Goal: Task Accomplishment & Management: Complete application form

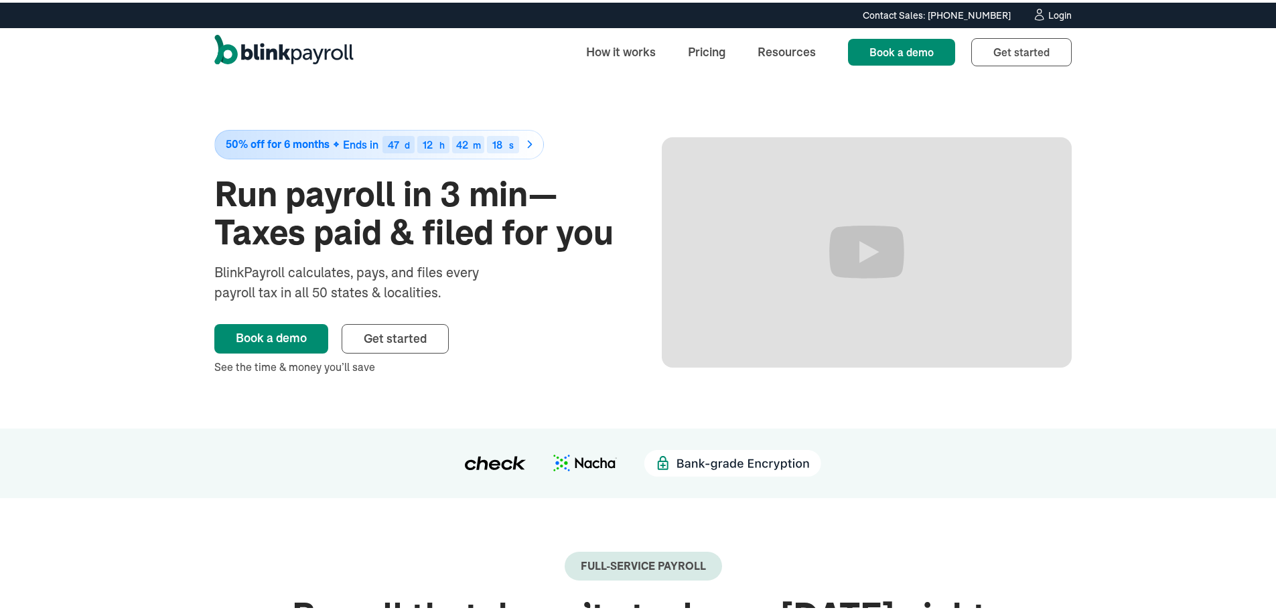
click at [1058, 11] on div "Login" at bounding box center [1059, 12] width 23 height 9
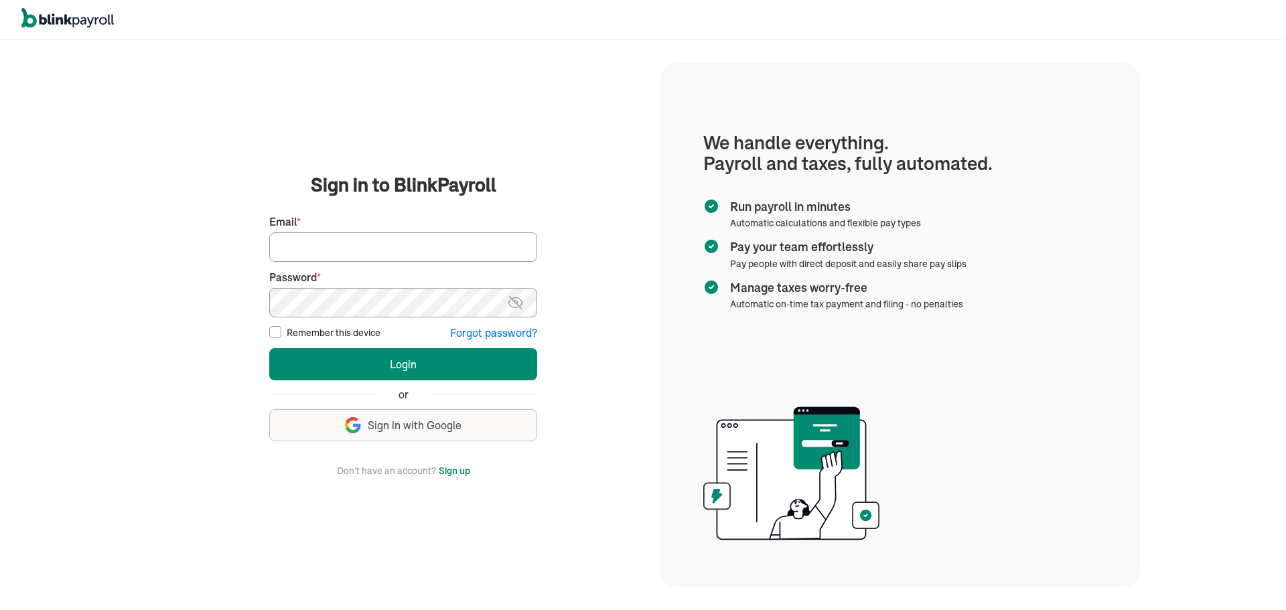
click at [321, 242] on input "Email *" at bounding box center [403, 246] width 268 height 29
type input "laura@rrdayton.com"
click at [269, 348] on button "Login" at bounding box center [403, 364] width 268 height 32
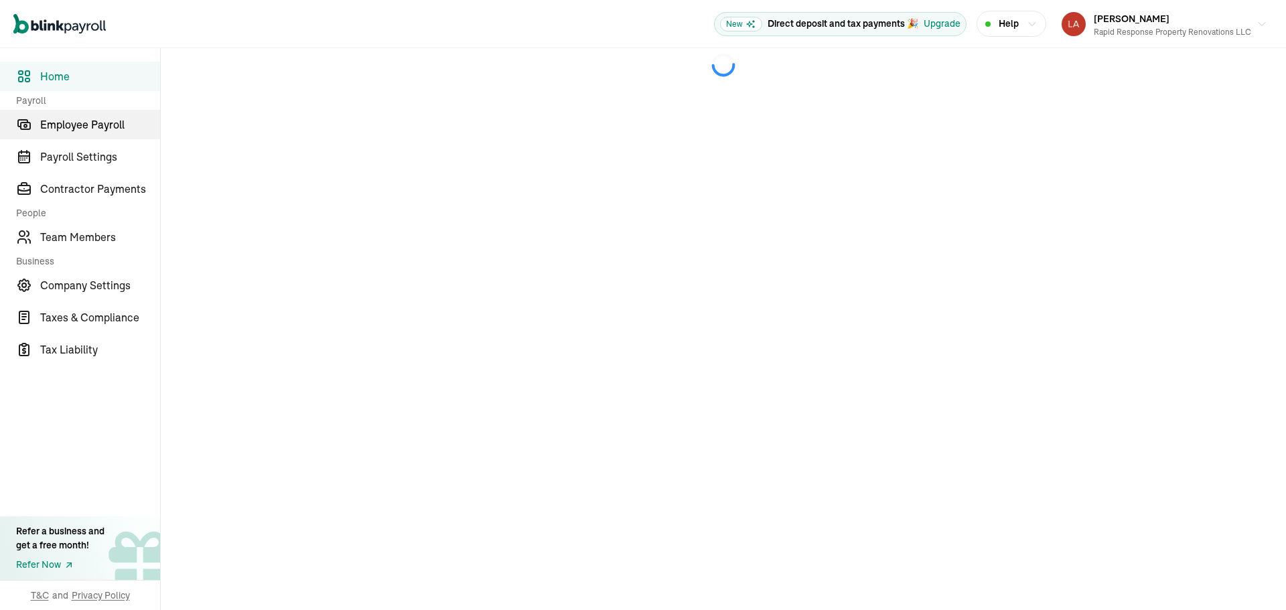
click at [64, 123] on span "Employee Payroll" at bounding box center [100, 125] width 120 height 16
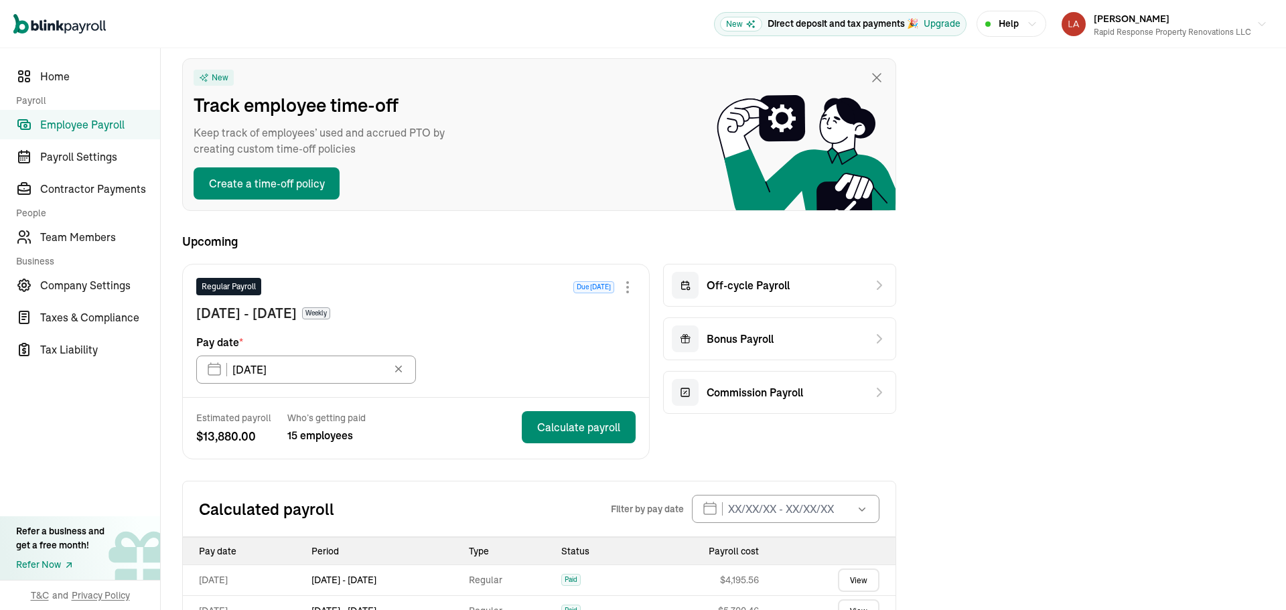
scroll to position [268, 0]
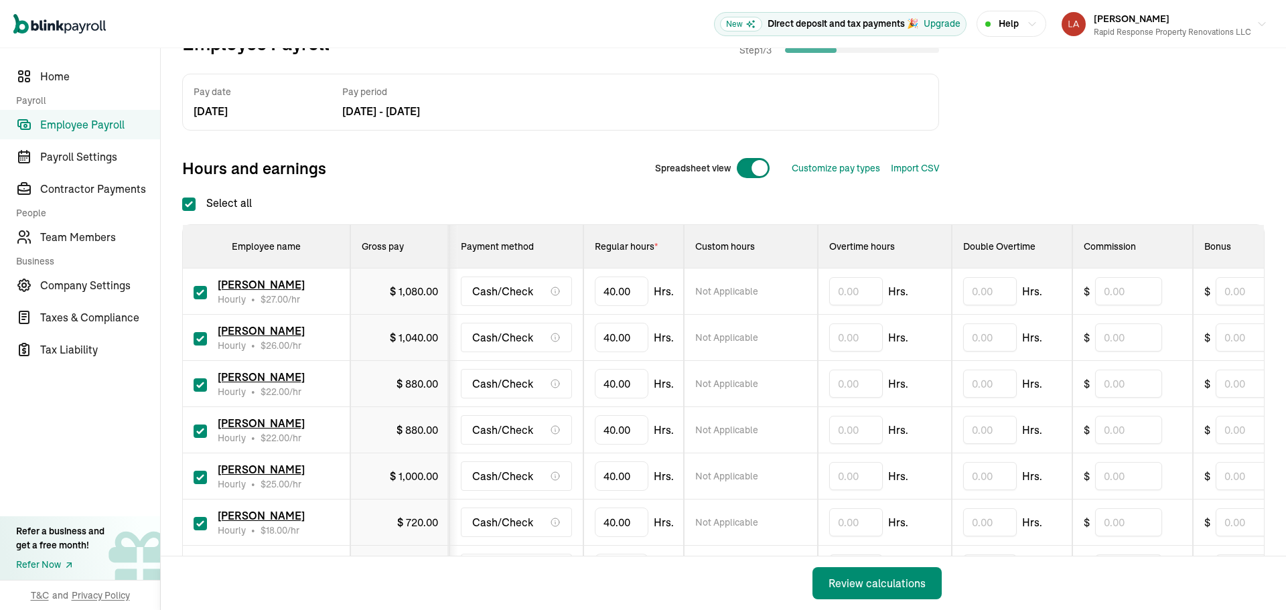
scroll to position [134, 0]
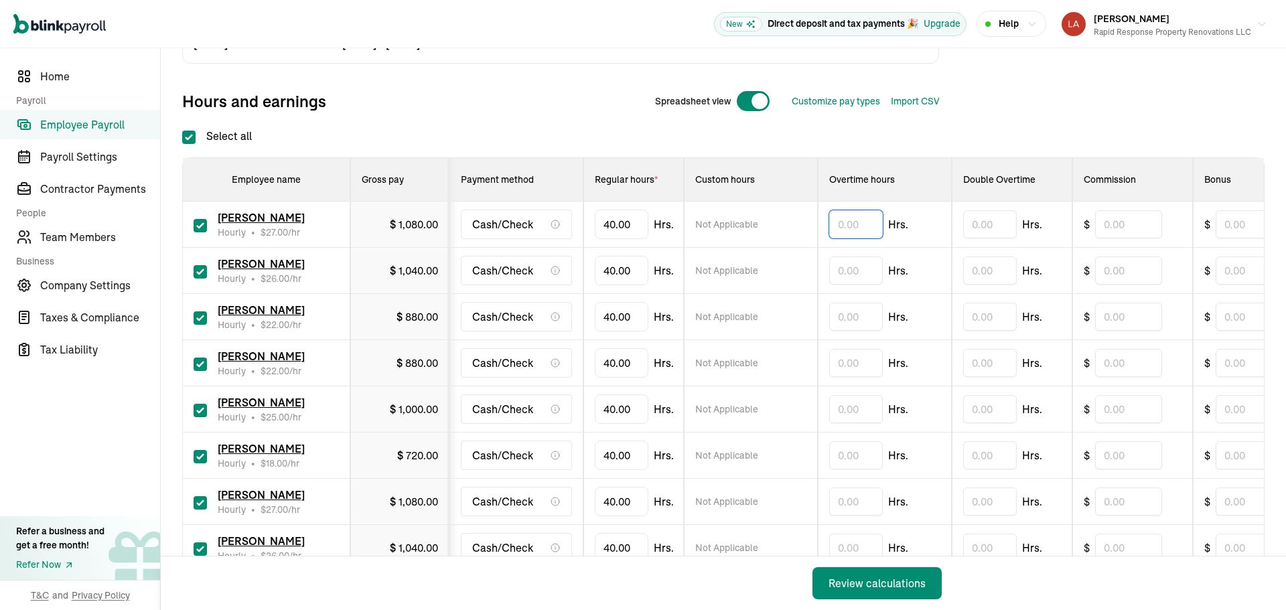
click at [852, 225] on input "text" at bounding box center [856, 224] width 54 height 28
type input "1.40"
click at [835, 263] on input "text" at bounding box center [856, 270] width 54 height 28
type input "1.22"
click at [854, 324] on input "text" at bounding box center [856, 317] width 54 height 28
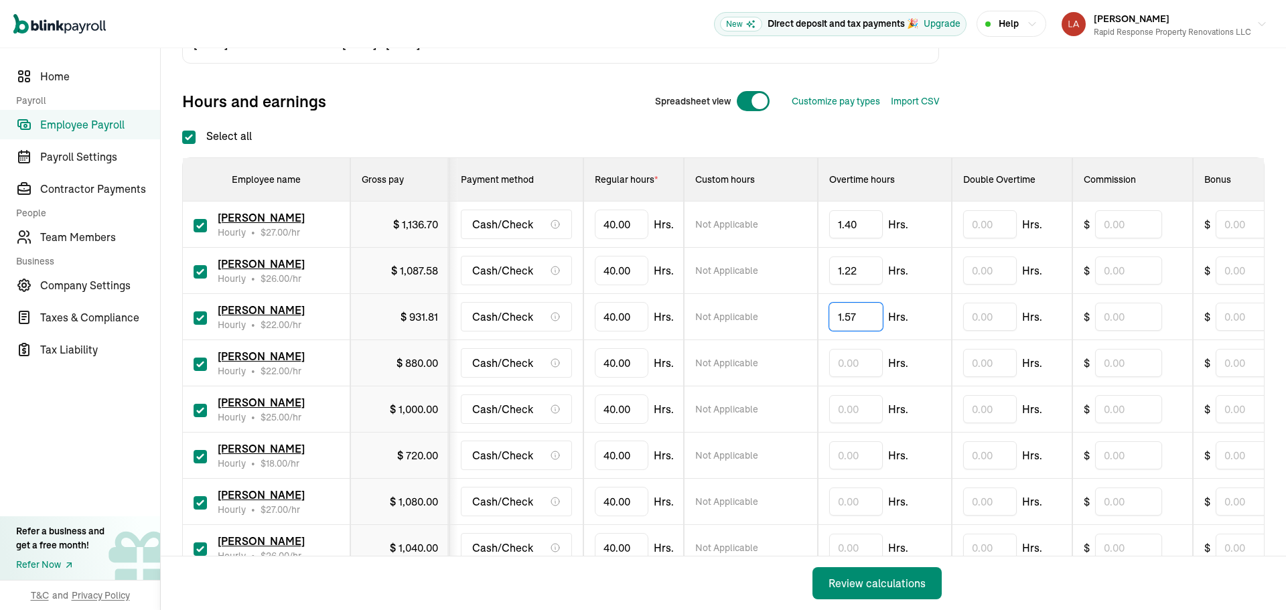
type input "1.57"
click at [623, 362] on input "40" at bounding box center [622, 363] width 54 height 28
type input "15.32"
click at [841, 414] on input "text" at bounding box center [856, 409] width 54 height 28
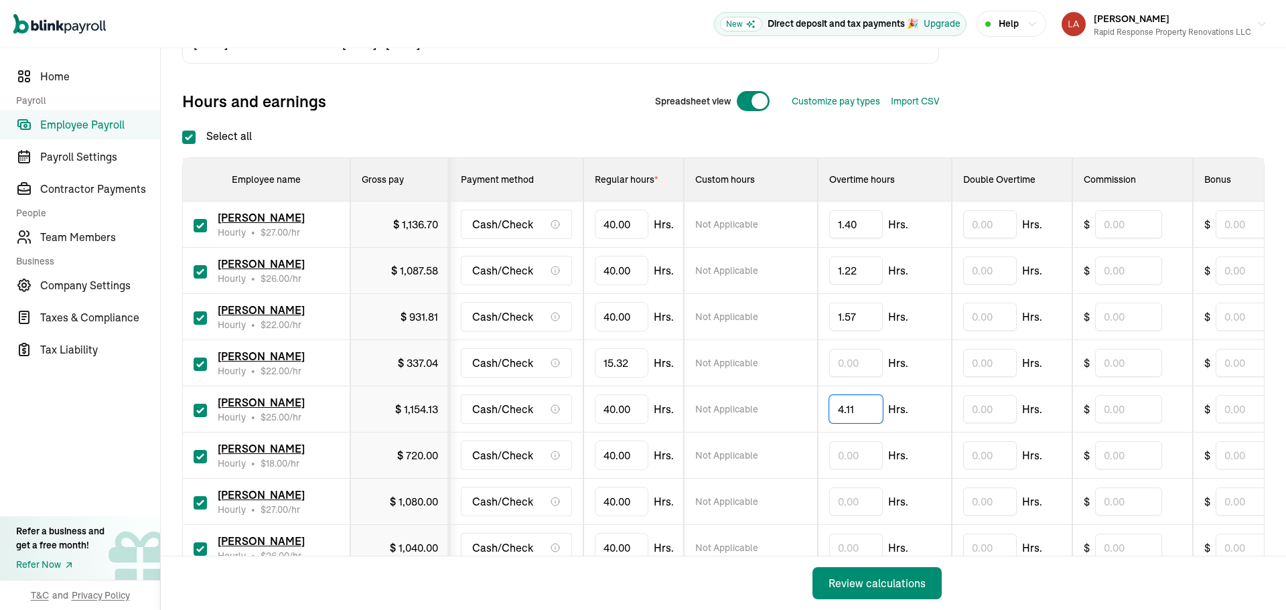
type input "4.11"
click at [202, 457] on input "checkbox" at bounding box center [200, 456] width 13 height 13
checkbox input "false"
type input "0.00"
click at [615, 502] on input "40" at bounding box center [622, 501] width 54 height 28
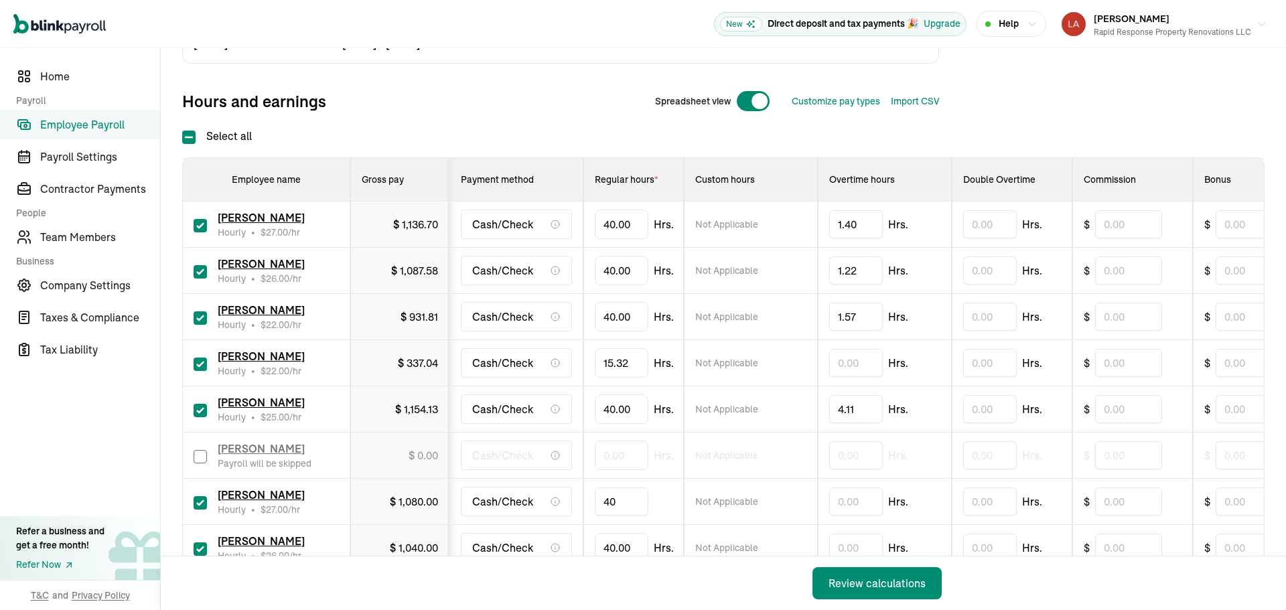
click at [615, 502] on input "40" at bounding box center [622, 501] width 54 height 28
type input "32.38"
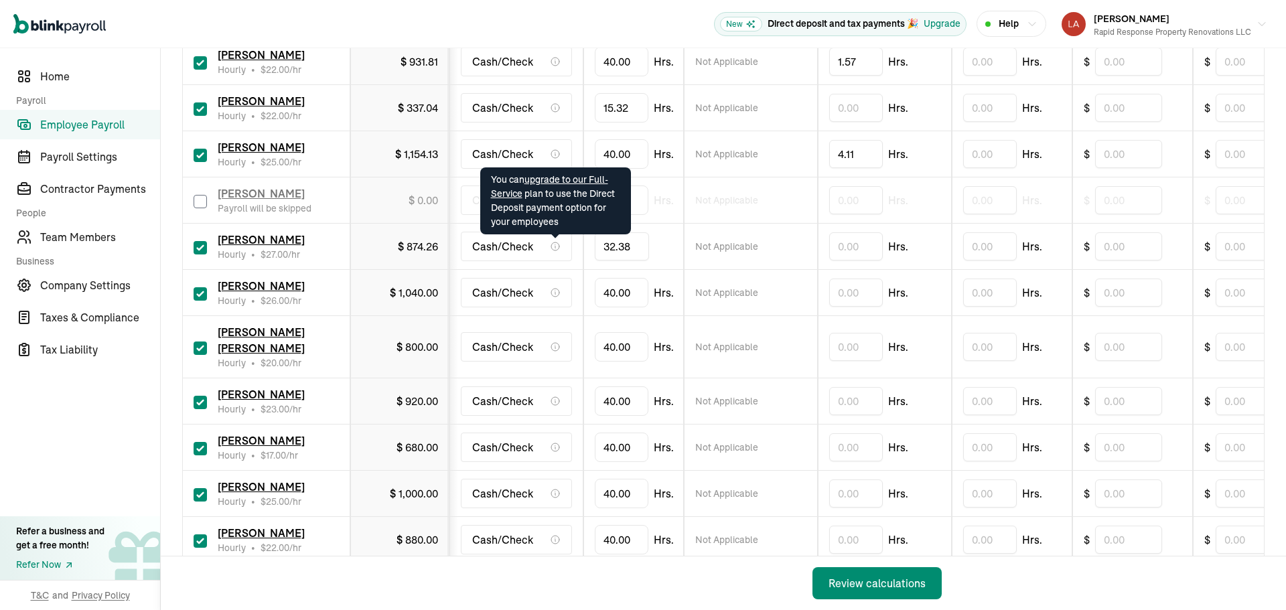
scroll to position [402, 0]
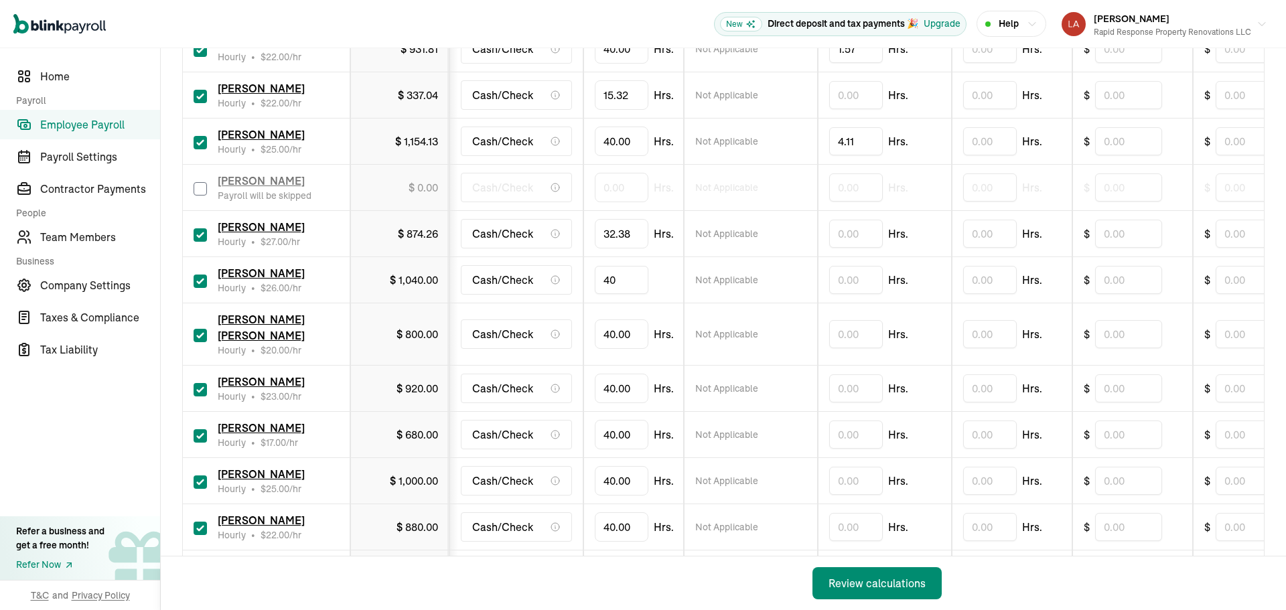
click at [607, 281] on input "40" at bounding box center [622, 280] width 54 height 28
type input "27.25"
click at [614, 329] on input "40" at bounding box center [622, 334] width 54 height 28
click at [614, 331] on input "40" at bounding box center [622, 334] width 54 height 28
type input "27.28"
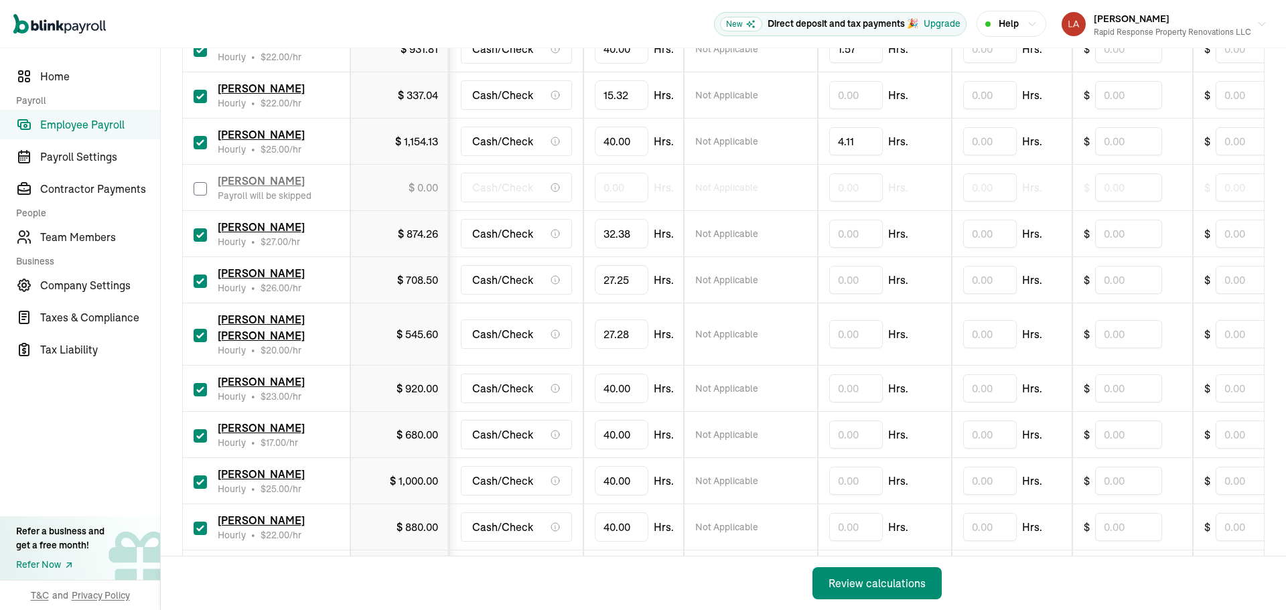
click at [204, 383] on input "checkbox" at bounding box center [200, 389] width 13 height 13
checkbox input "false"
type input "0.00"
click at [628, 423] on input "40" at bounding box center [622, 435] width 54 height 28
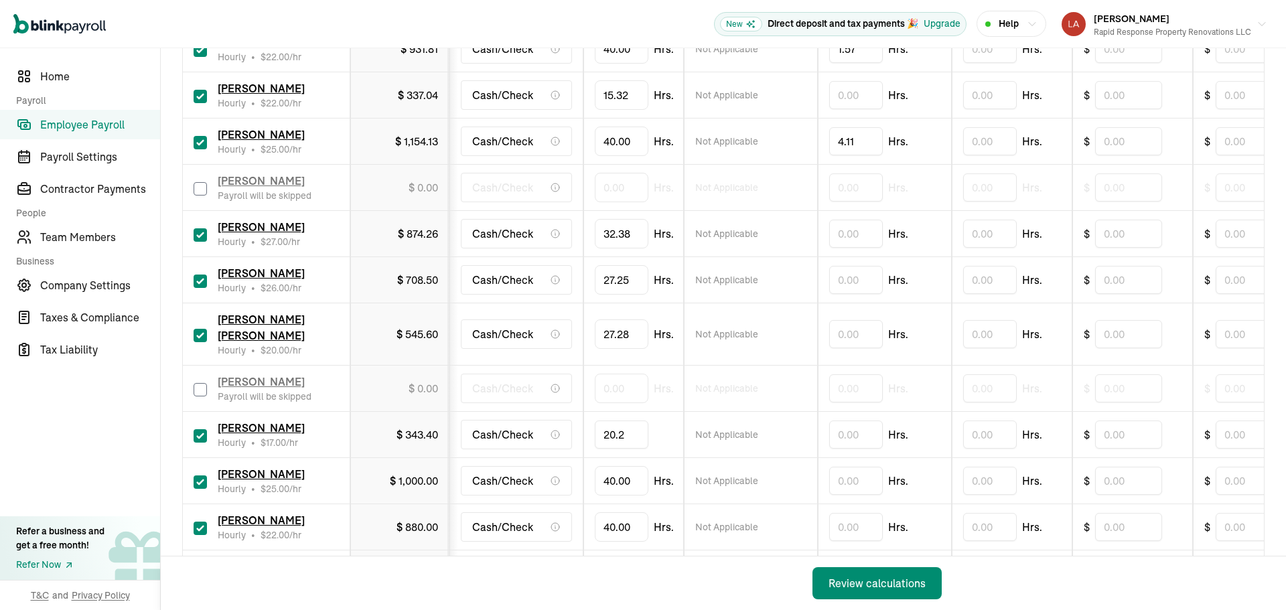
type input "20.26"
click at [610, 467] on input "40" at bounding box center [622, 481] width 54 height 28
type input "36.38"
click at [625, 515] on input "40" at bounding box center [622, 527] width 54 height 28
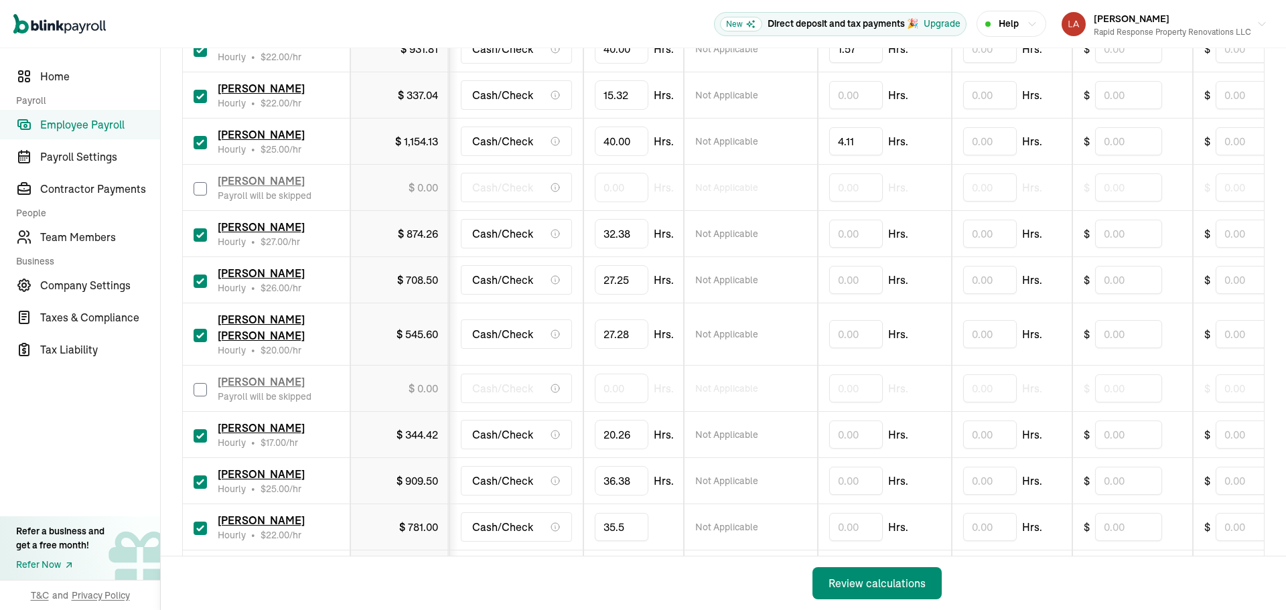
type input "35.51"
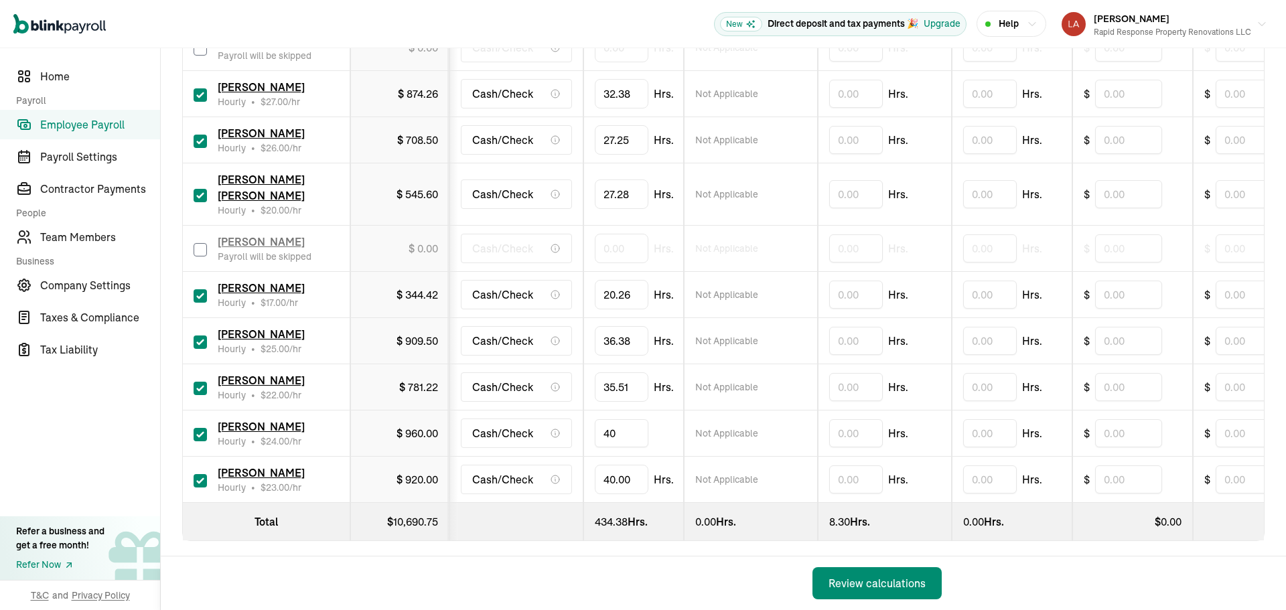
click at [619, 419] on input "40" at bounding box center [622, 433] width 54 height 28
type input "33.55"
click at [631, 465] on input "40" at bounding box center [622, 479] width 54 height 28
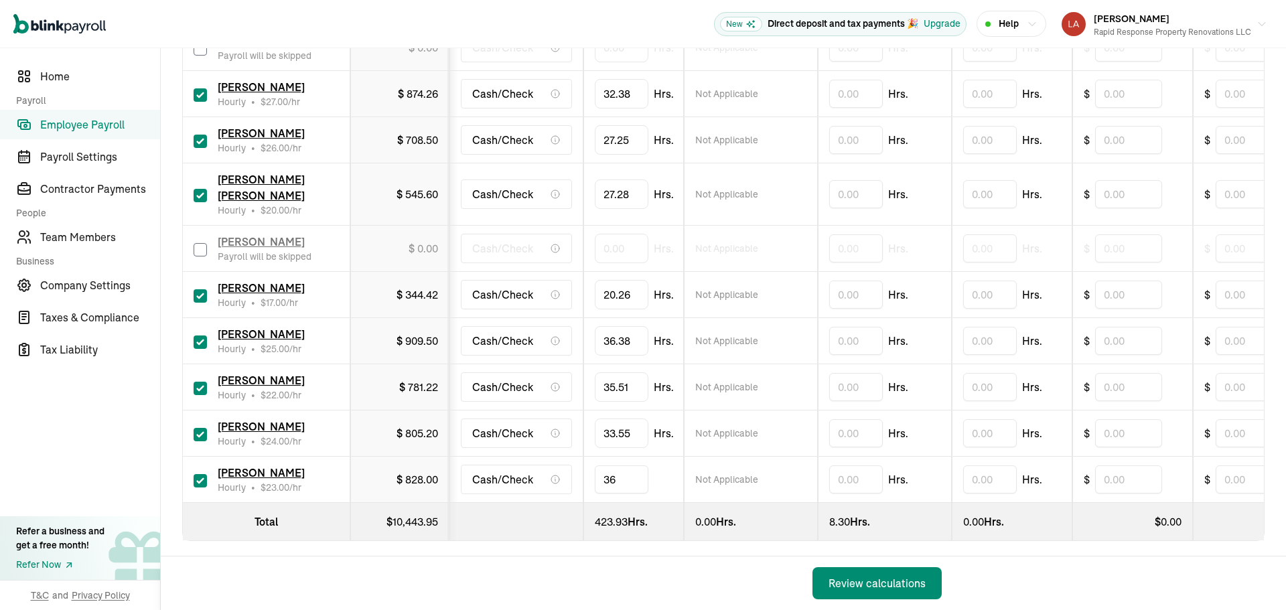
type input "3"
type input "26.43"
click at [879, 577] on div "Review calculations" at bounding box center [876, 583] width 97 height 16
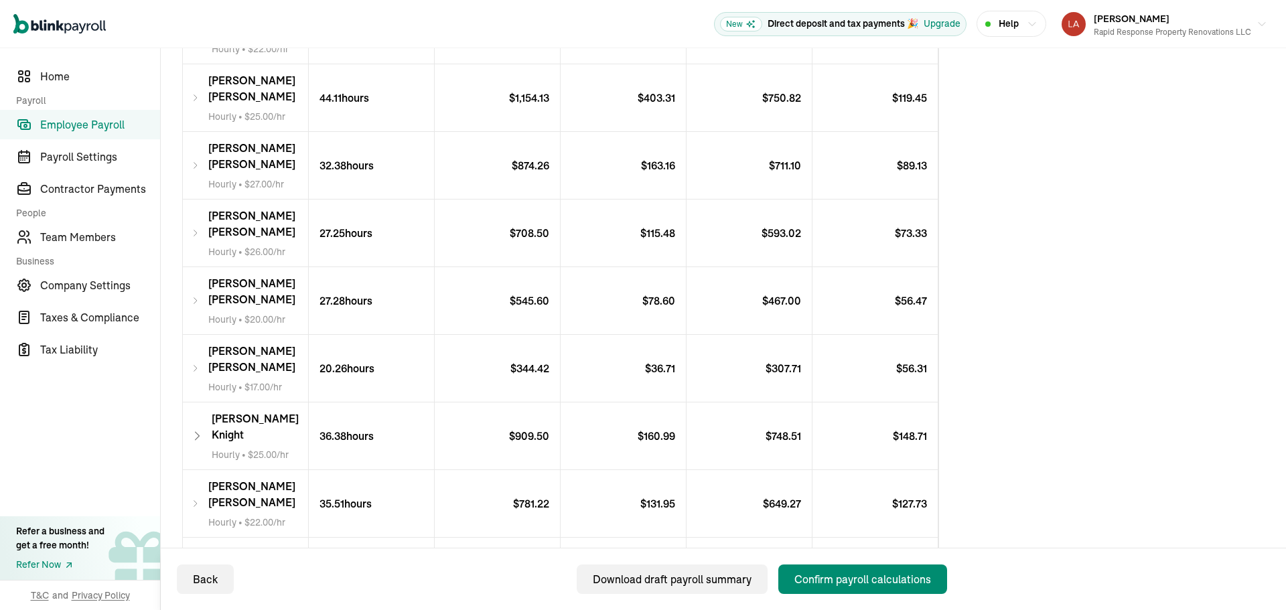
scroll to position [624, 0]
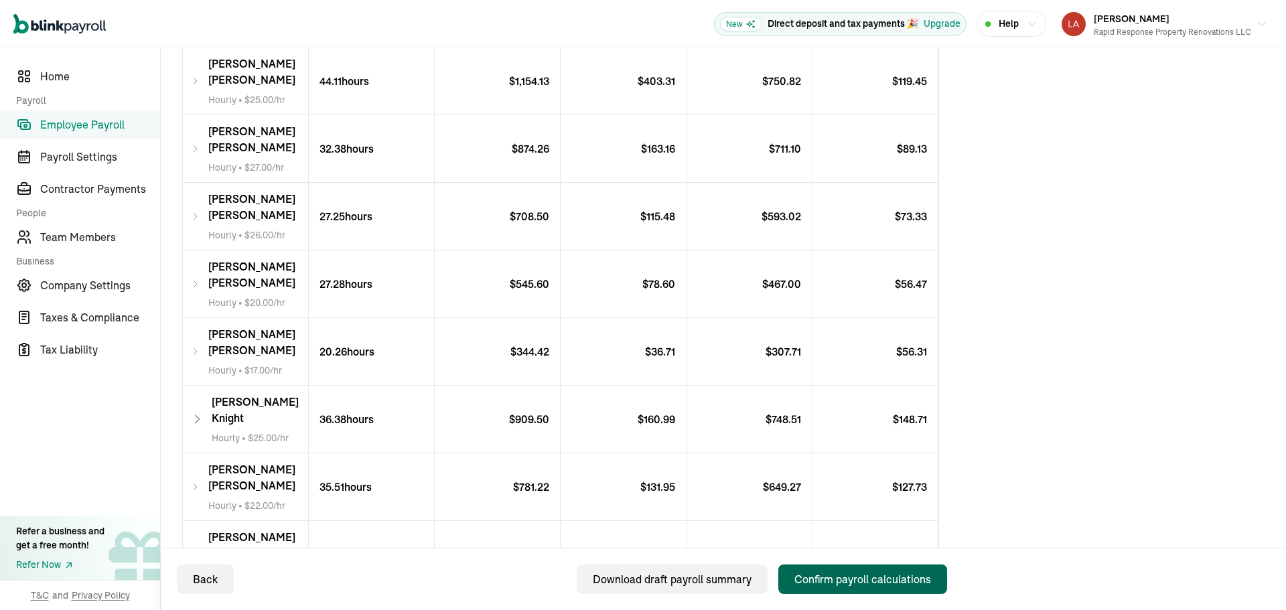
click at [882, 582] on div "Confirm payroll calculations" at bounding box center [862, 579] width 137 height 16
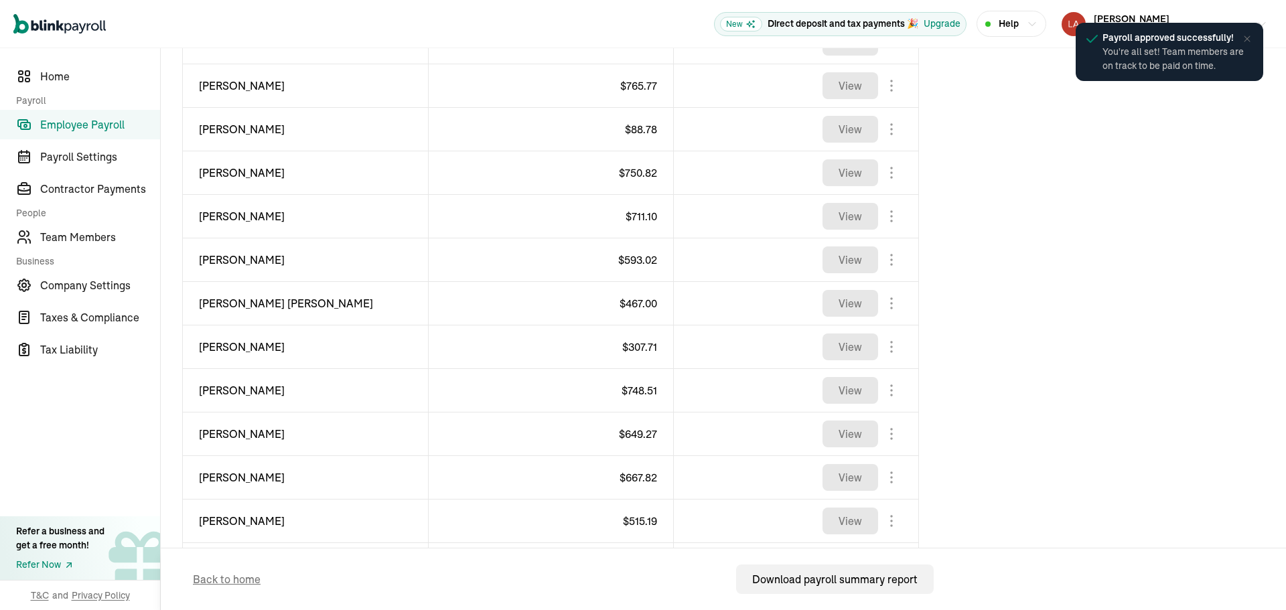
click at [1245, 40] on icon at bounding box center [1247, 38] width 6 height 6
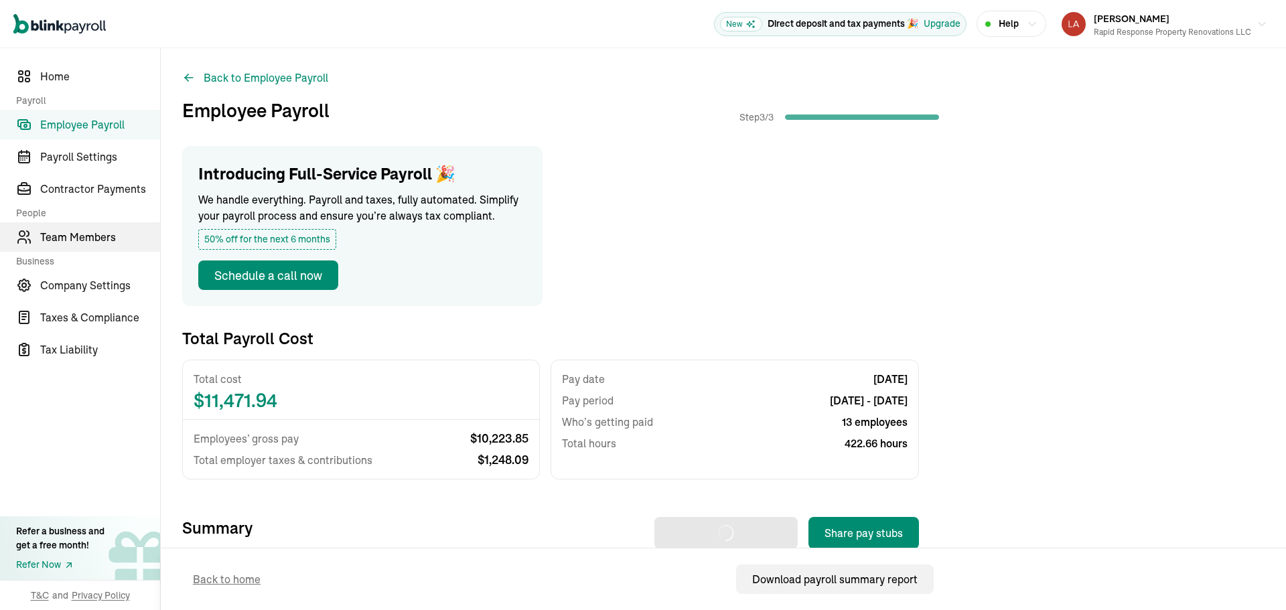
click at [112, 230] on span "Team Members" at bounding box center [100, 237] width 120 height 16
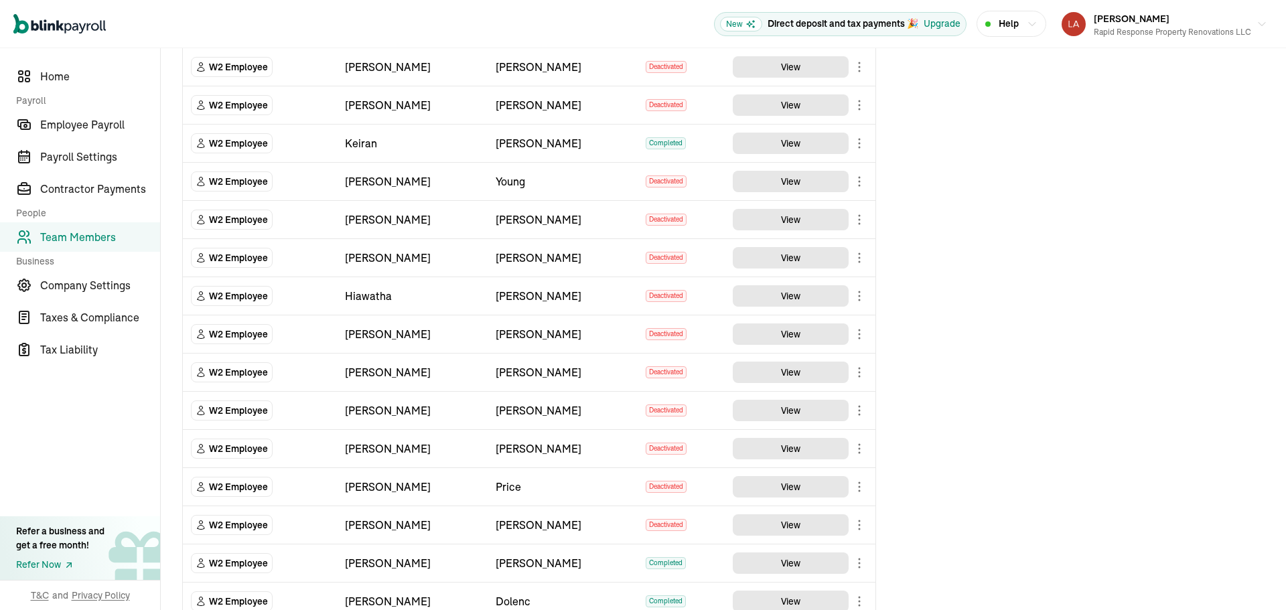
scroll to position [1423, 0]
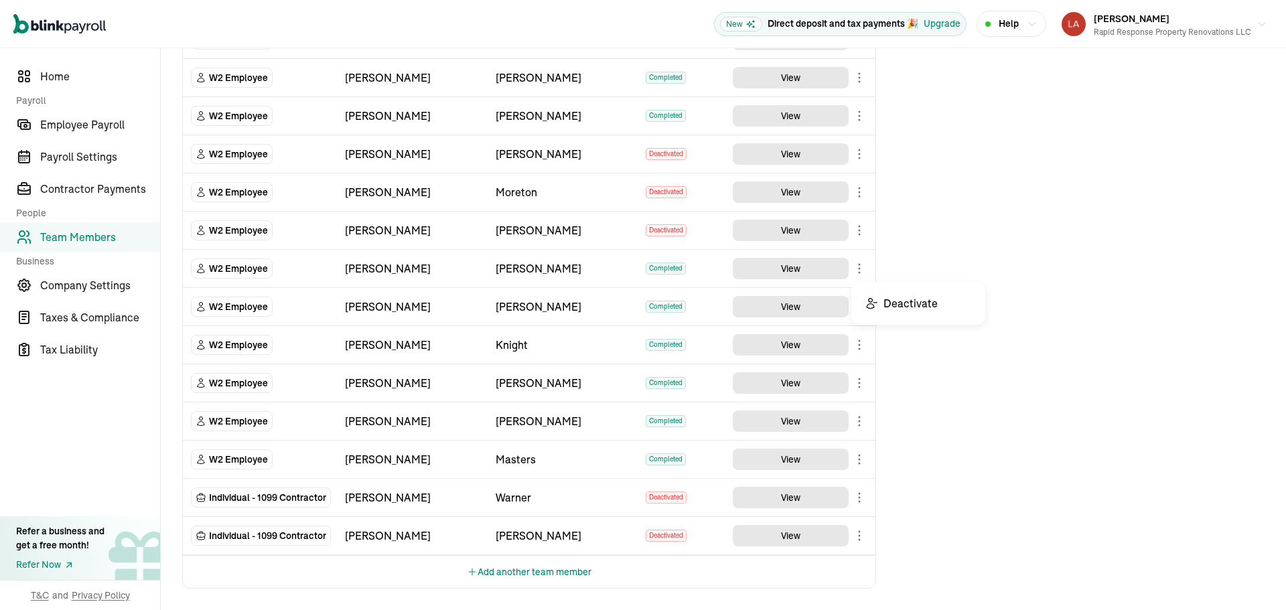
click at [856, 271] on body "Open main menu New Direct deposit and tax payments 🎉 Upgrade Help Loretta Gau R…" at bounding box center [643, 305] width 1286 height 610
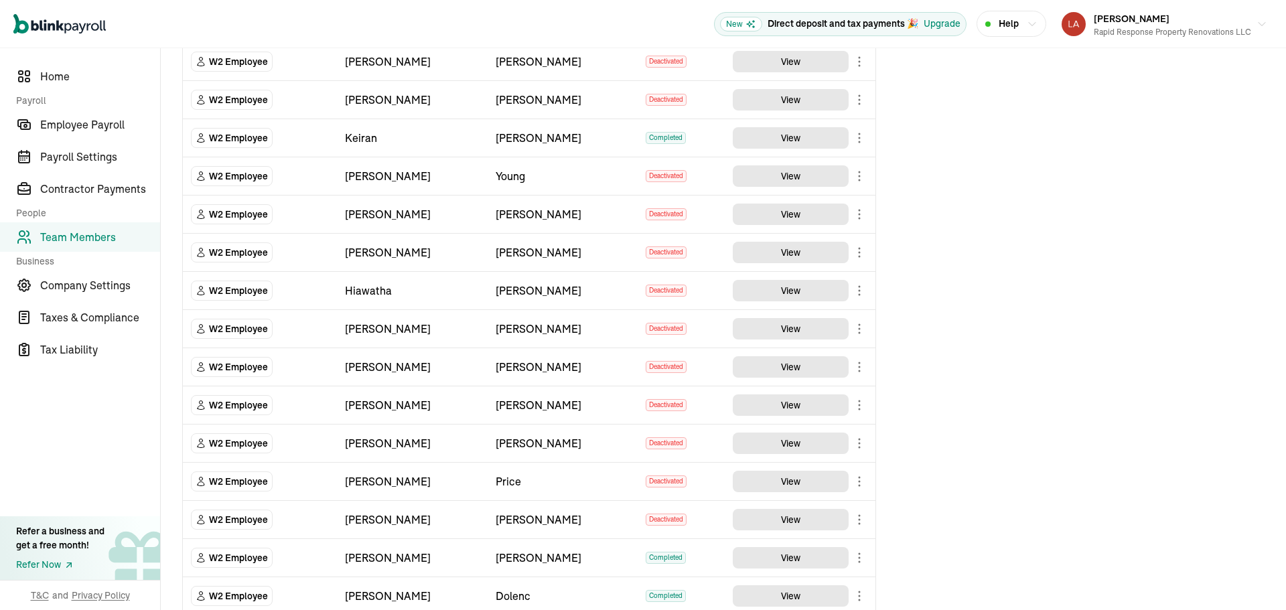
scroll to position [686, 0]
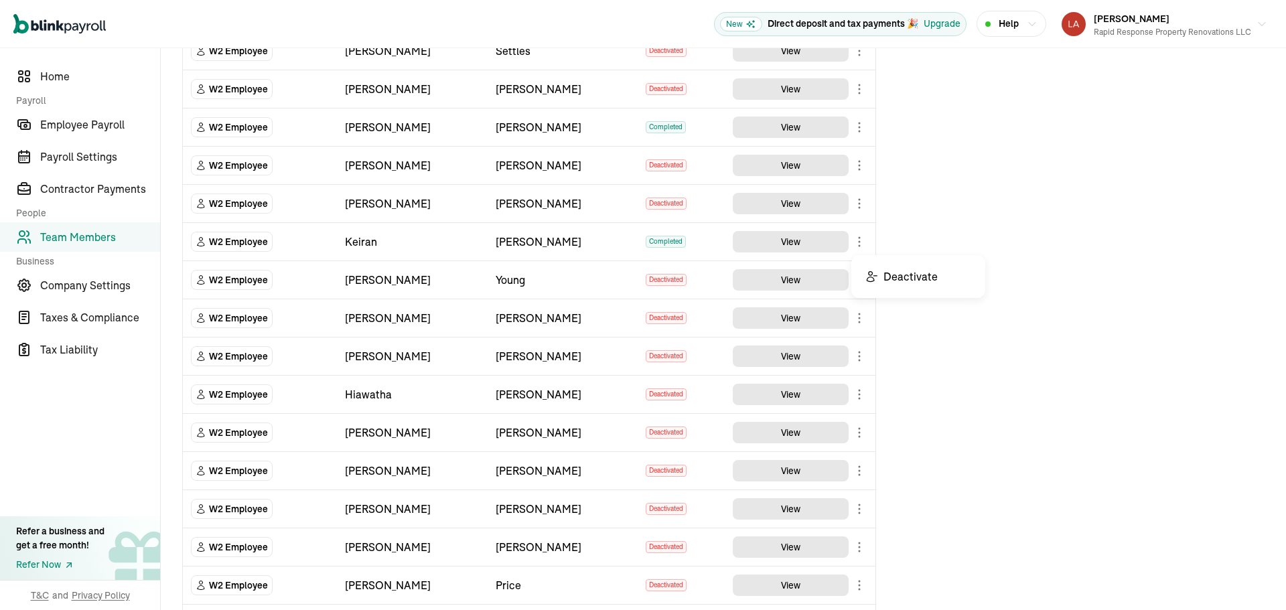
click at [861, 242] on body "Open main menu New Direct deposit and tax payments 🎉 Upgrade Help Loretta Gau R…" at bounding box center [643, 305] width 1286 height 610
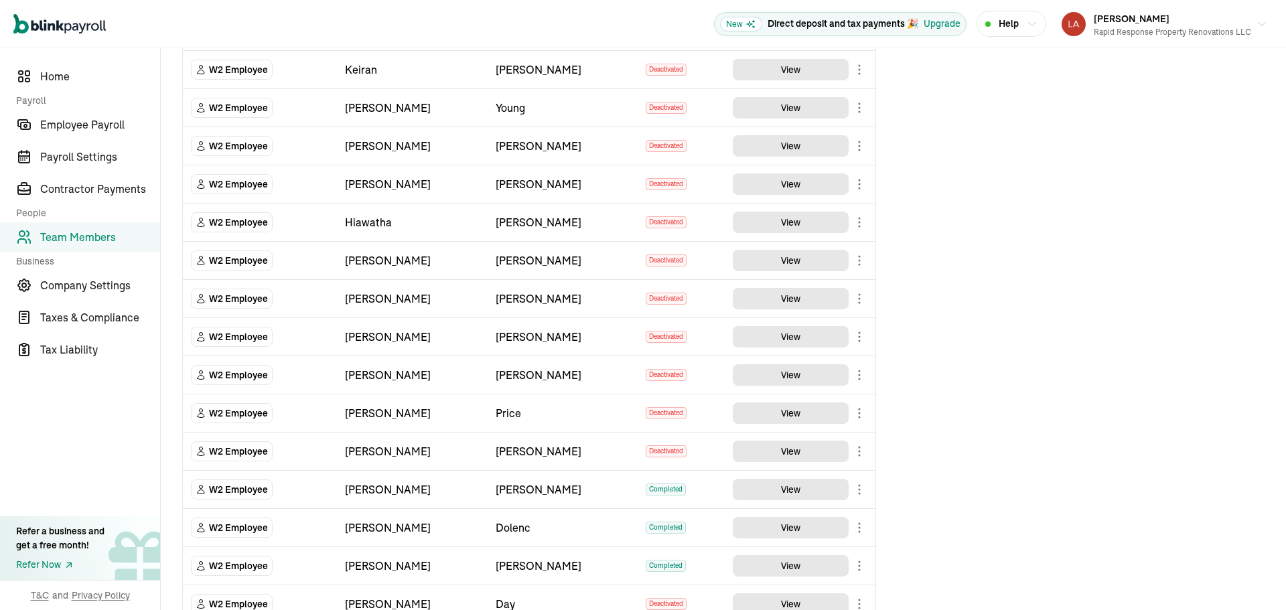
scroll to position [1423, 0]
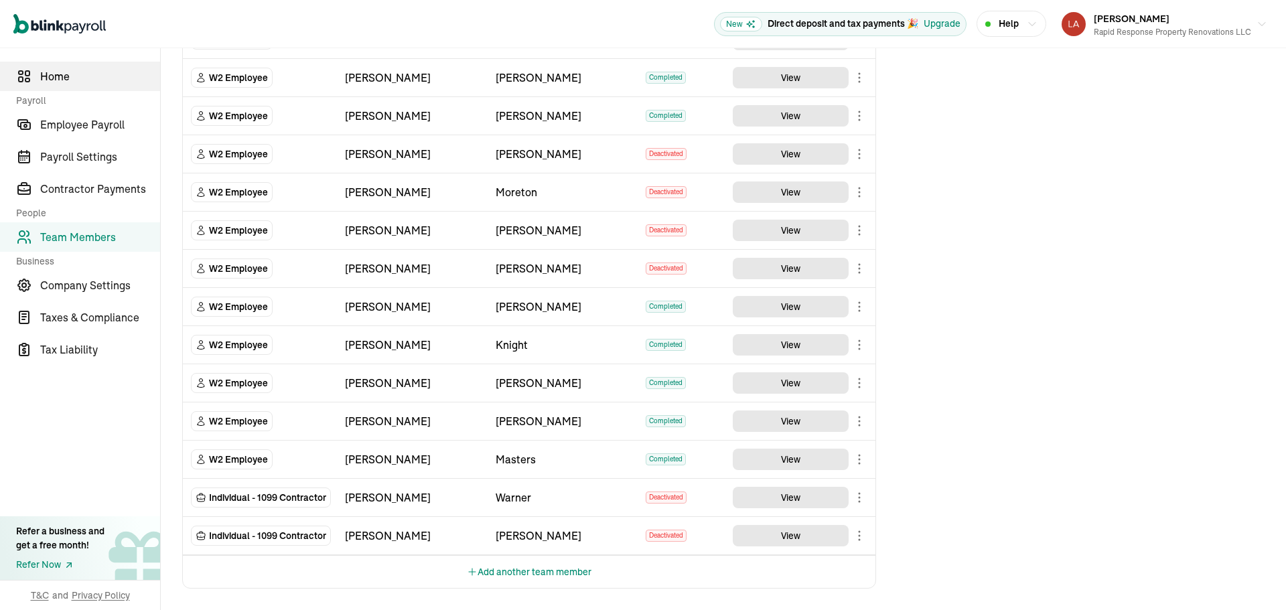
click at [80, 68] on span "Home" at bounding box center [100, 76] width 120 height 16
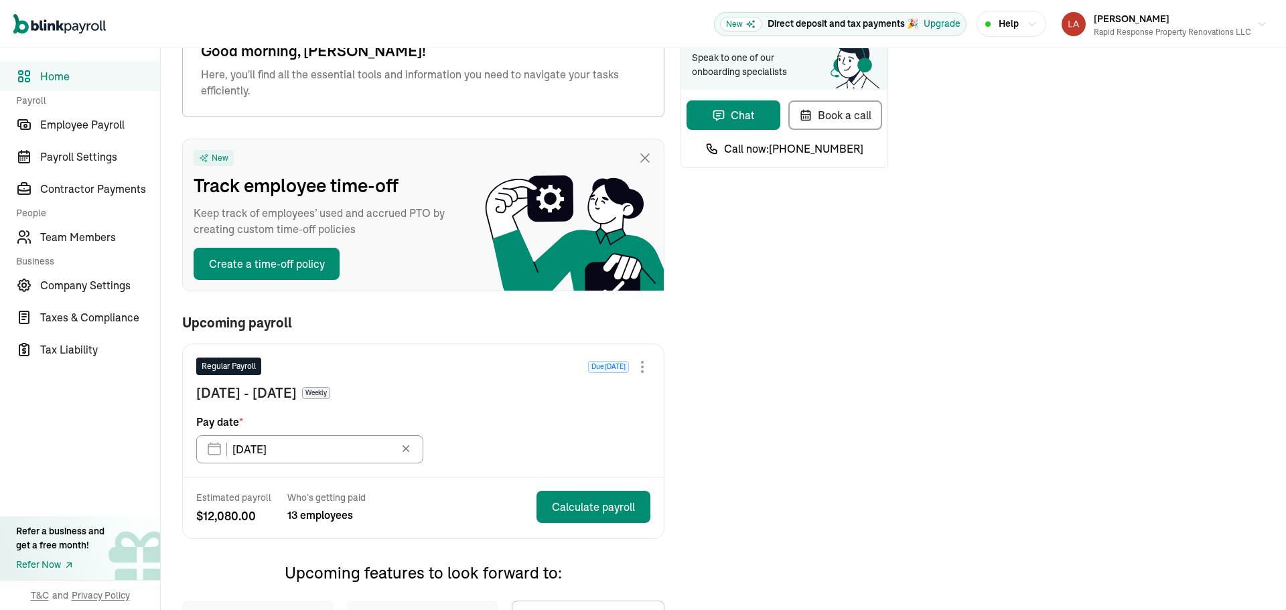
scroll to position [333, 0]
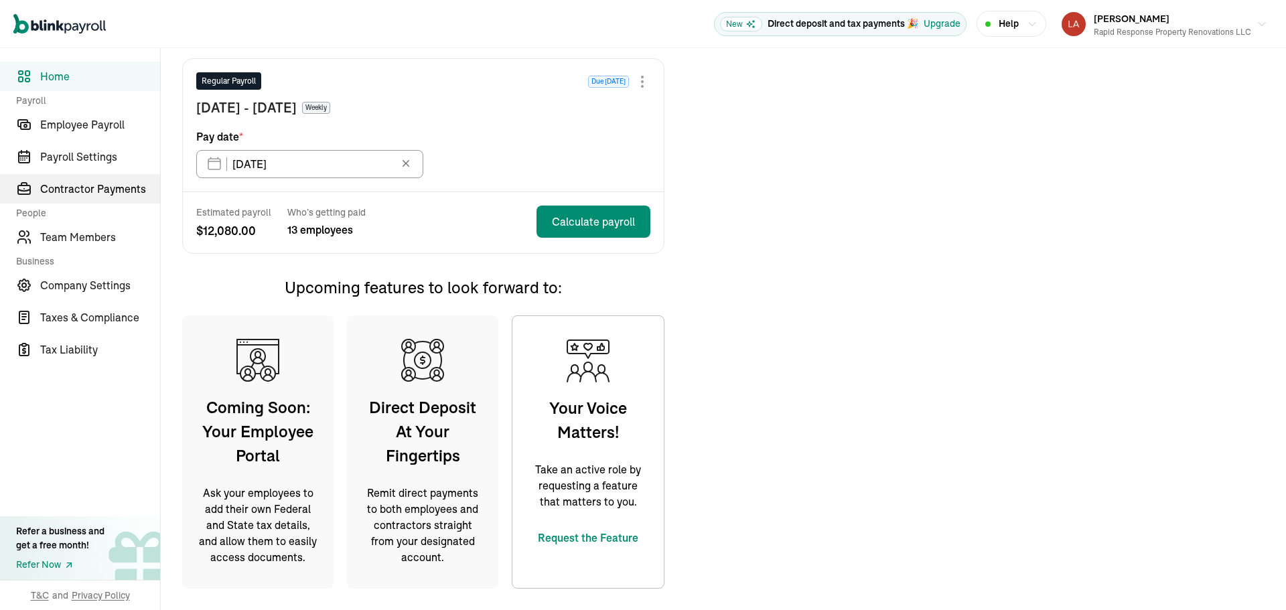
click at [98, 187] on span "Contractor Payments" at bounding box center [100, 189] width 120 height 16
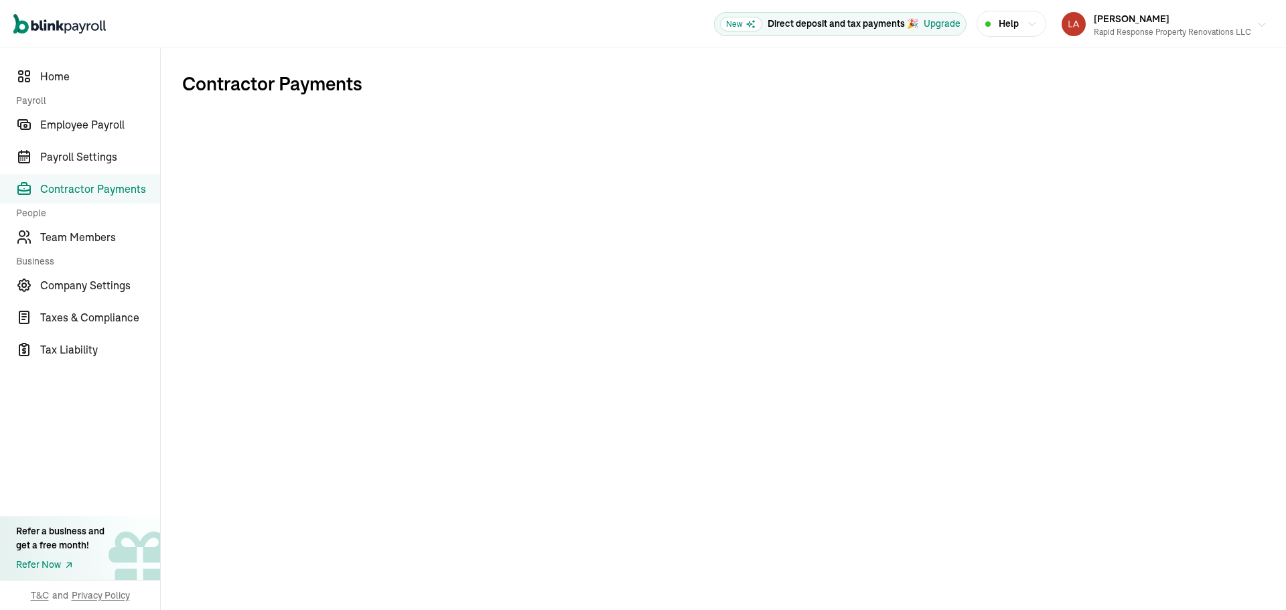
click at [1100, 21] on span "[PERSON_NAME]" at bounding box center [1131, 19] width 76 height 12
